Goal: Information Seeking & Learning: Learn about a topic

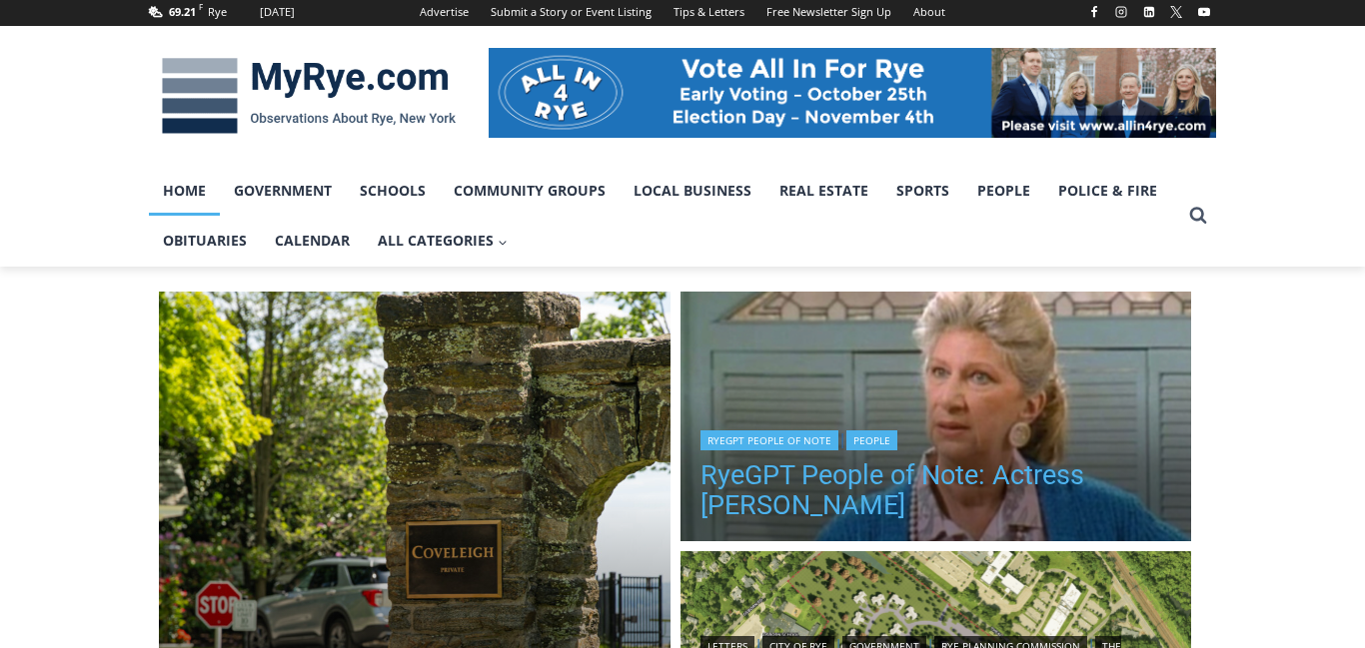
click at [958, 479] on link "RyeGPT People of Note: Actress [PERSON_NAME]" at bounding box center [935, 491] width 471 height 60
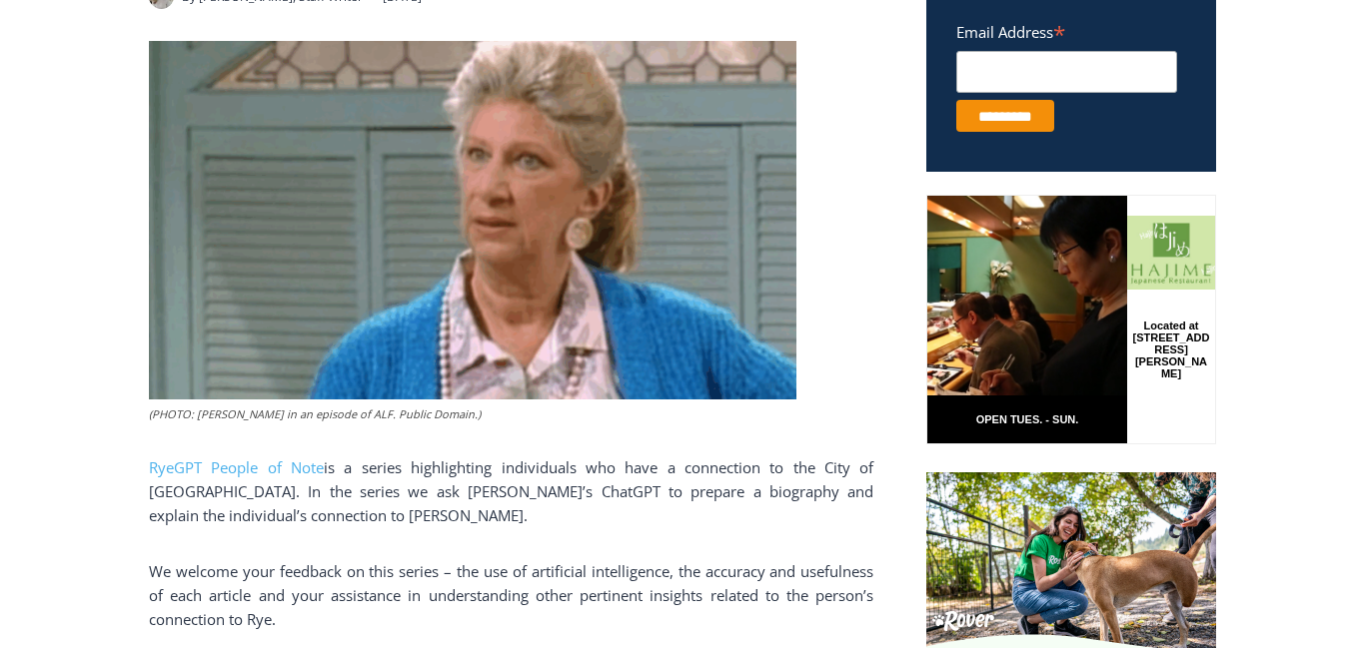
scroll to position [833, 0]
